Goal: Find specific page/section: Find specific page/section

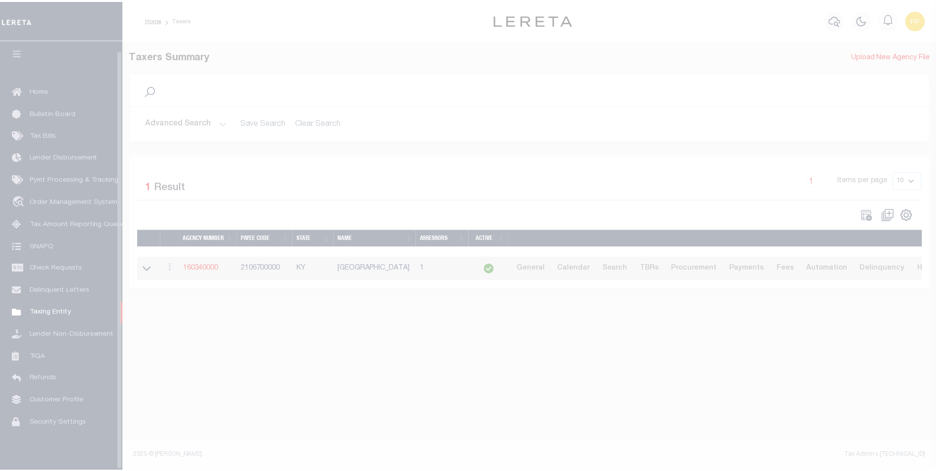
scroll to position [10, 0]
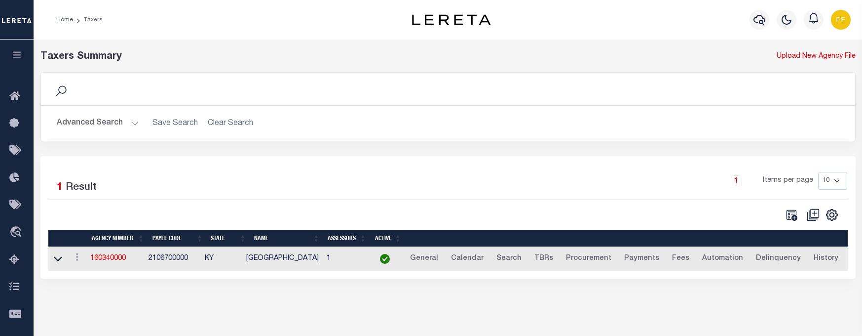
click at [96, 97] on div "Search" at bounding box center [448, 88] width 799 height 17
click at [96, 92] on div "Search" at bounding box center [448, 88] width 799 height 17
click at [57, 89] on icon at bounding box center [61, 90] width 13 height 13
click at [60, 89] on icon at bounding box center [61, 90] width 13 height 13
click at [145, 92] on div "Search" at bounding box center [448, 88] width 799 height 17
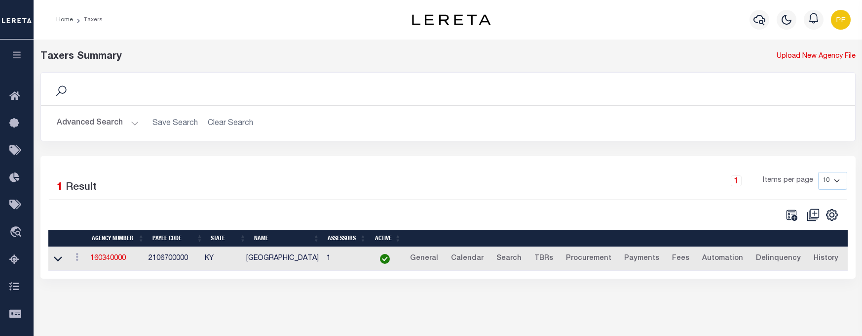
click at [129, 122] on button "Advanced Search" at bounding box center [98, 123] width 82 height 19
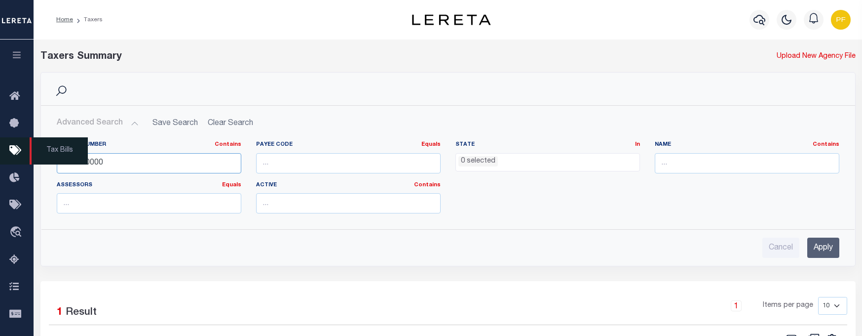
drag, startPoint x: 103, startPoint y: 163, endPoint x: 58, endPoint y: 163, distance: 45.4
click at [31, 157] on div "Home Taxers Profile" at bounding box center [431, 216] width 862 height 433
paste input "0029"
type input "100290000"
click at [814, 250] on input "Apply" at bounding box center [824, 247] width 32 height 20
